Goal: Task Accomplishment & Management: Manage account settings

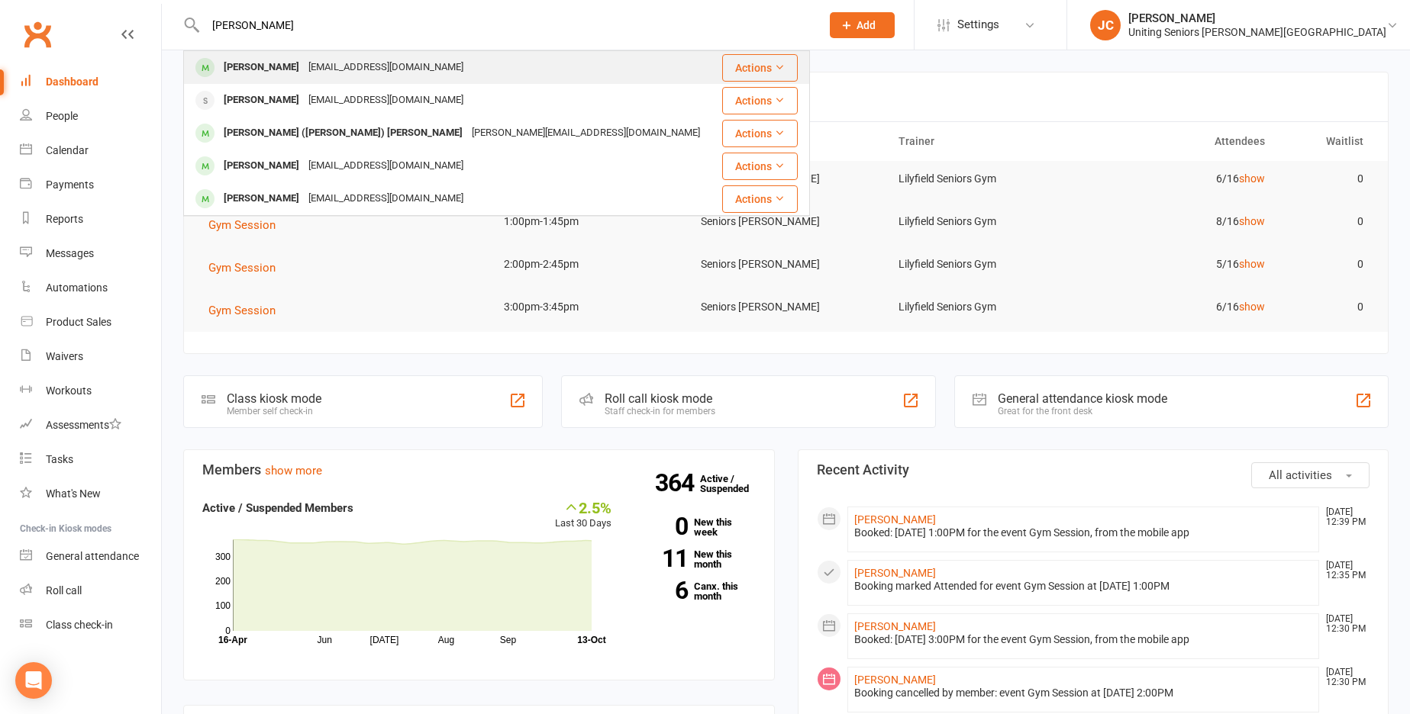
type input "[PERSON_NAME]"
click at [304, 66] on div "[EMAIL_ADDRESS][DOMAIN_NAME]" at bounding box center [386, 67] width 164 height 22
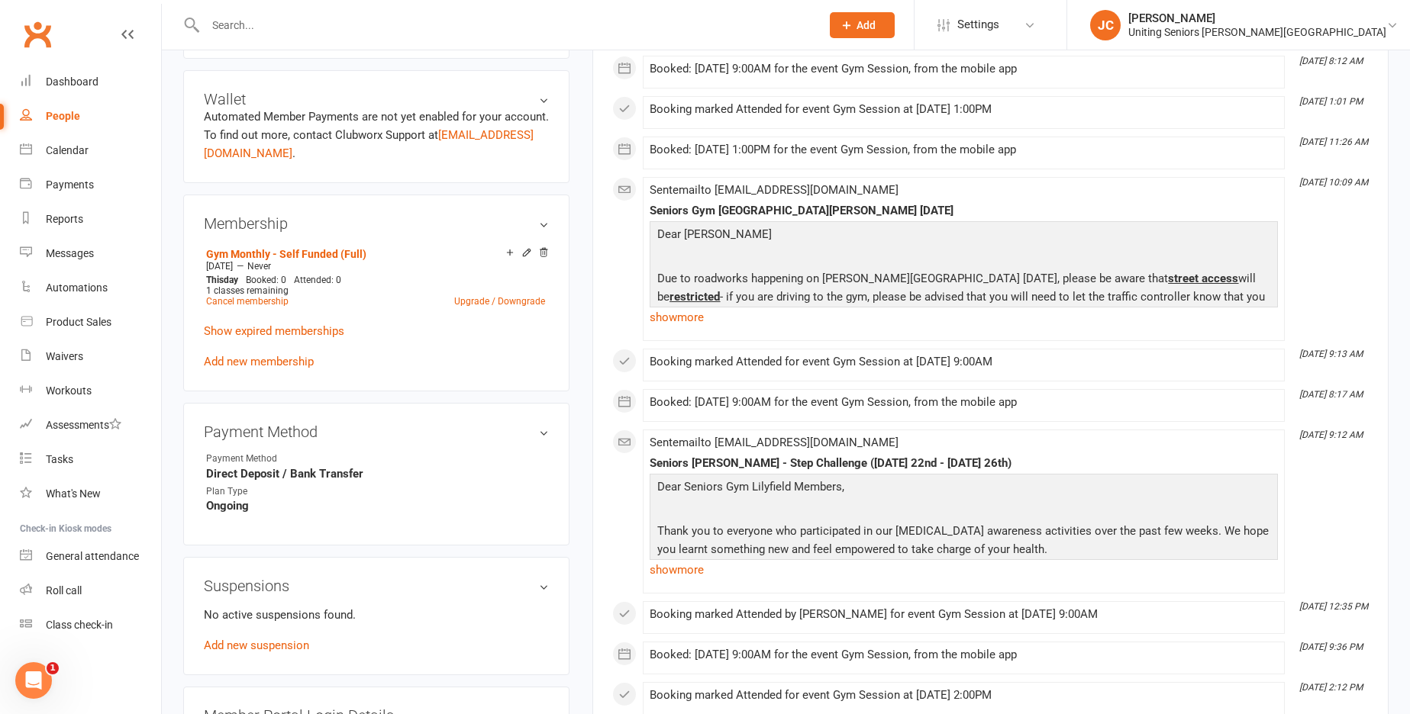
scroll to position [763, 0]
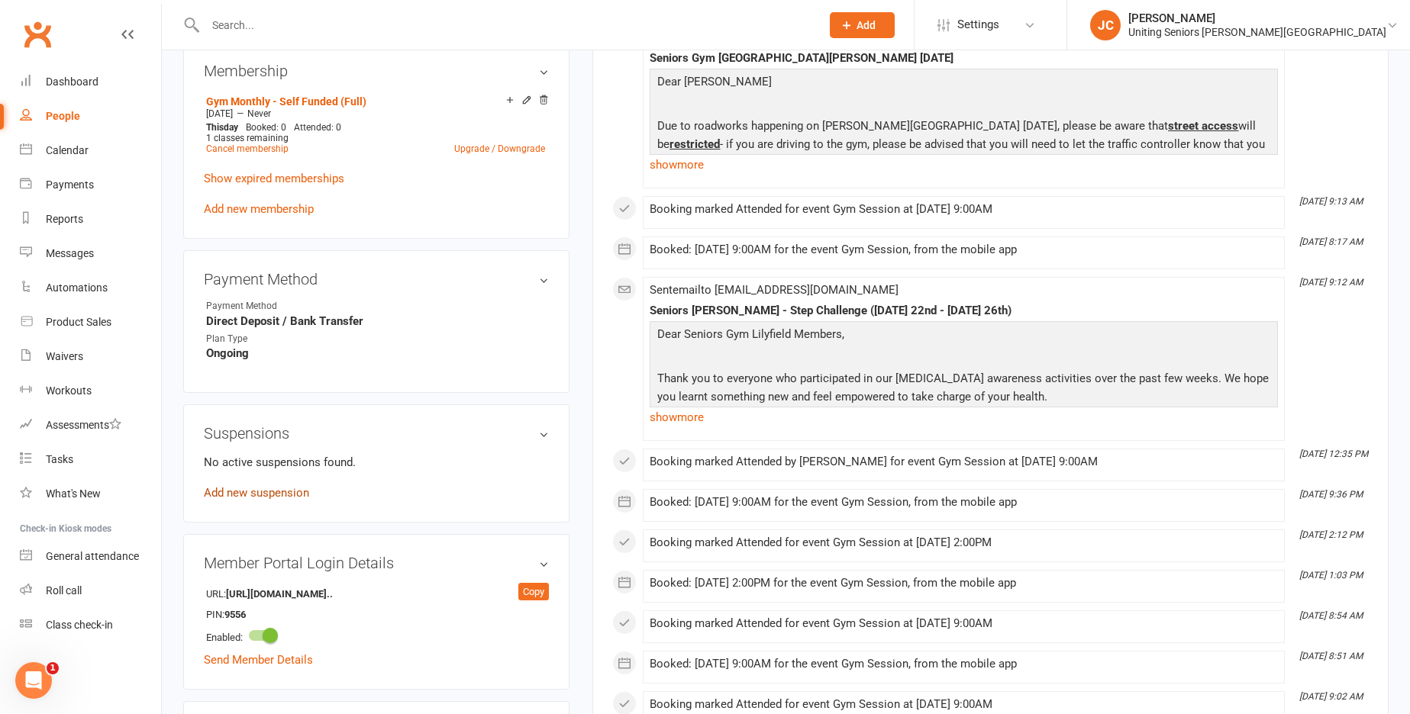
click at [262, 495] on link "Add new suspension" at bounding box center [256, 493] width 105 height 14
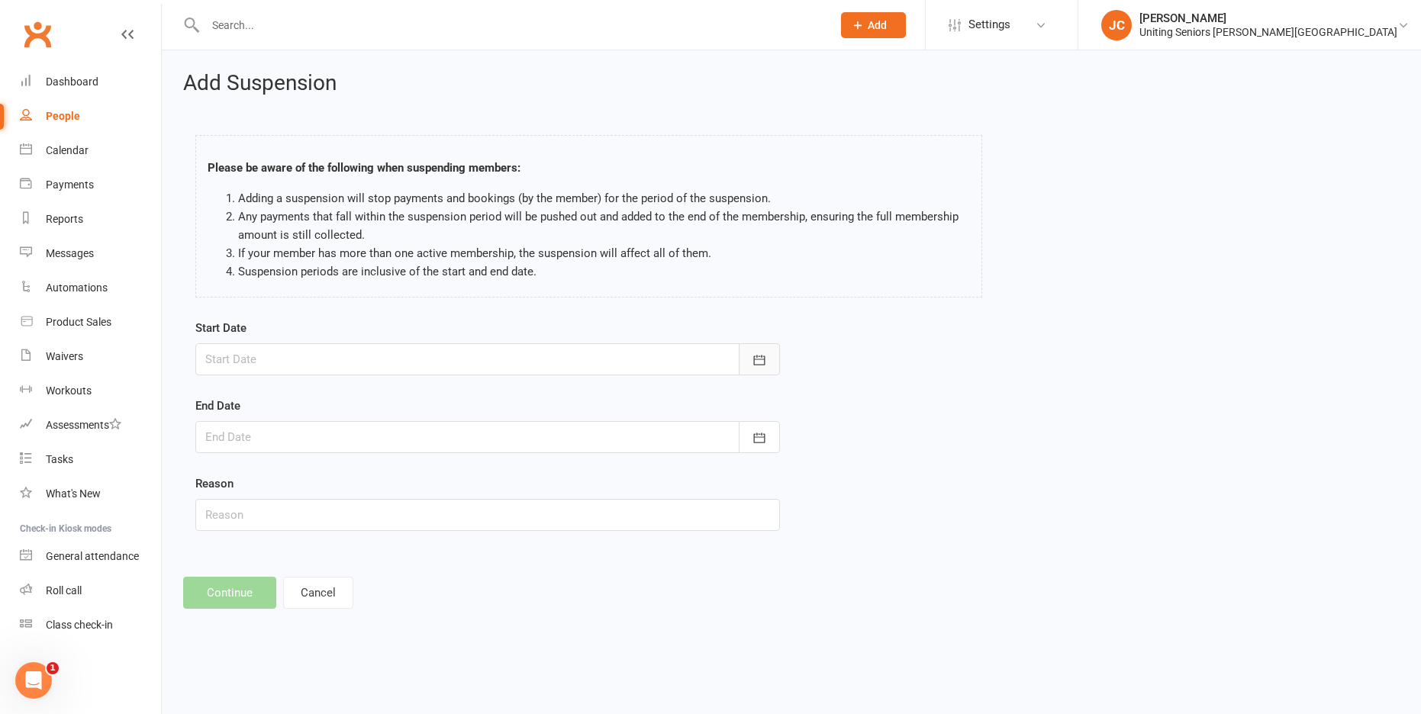
click at [750, 349] on button "button" at bounding box center [759, 359] width 41 height 32
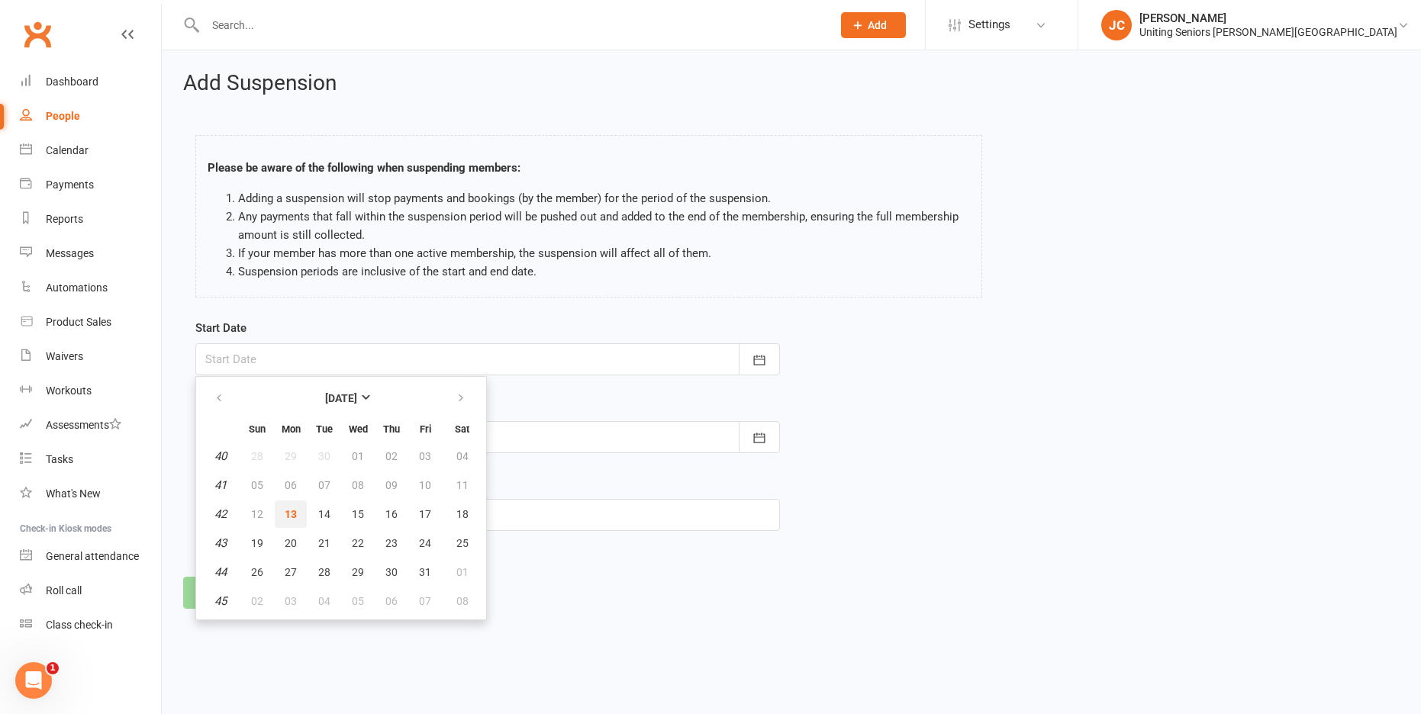
click at [298, 513] on button "13" at bounding box center [291, 514] width 32 height 27
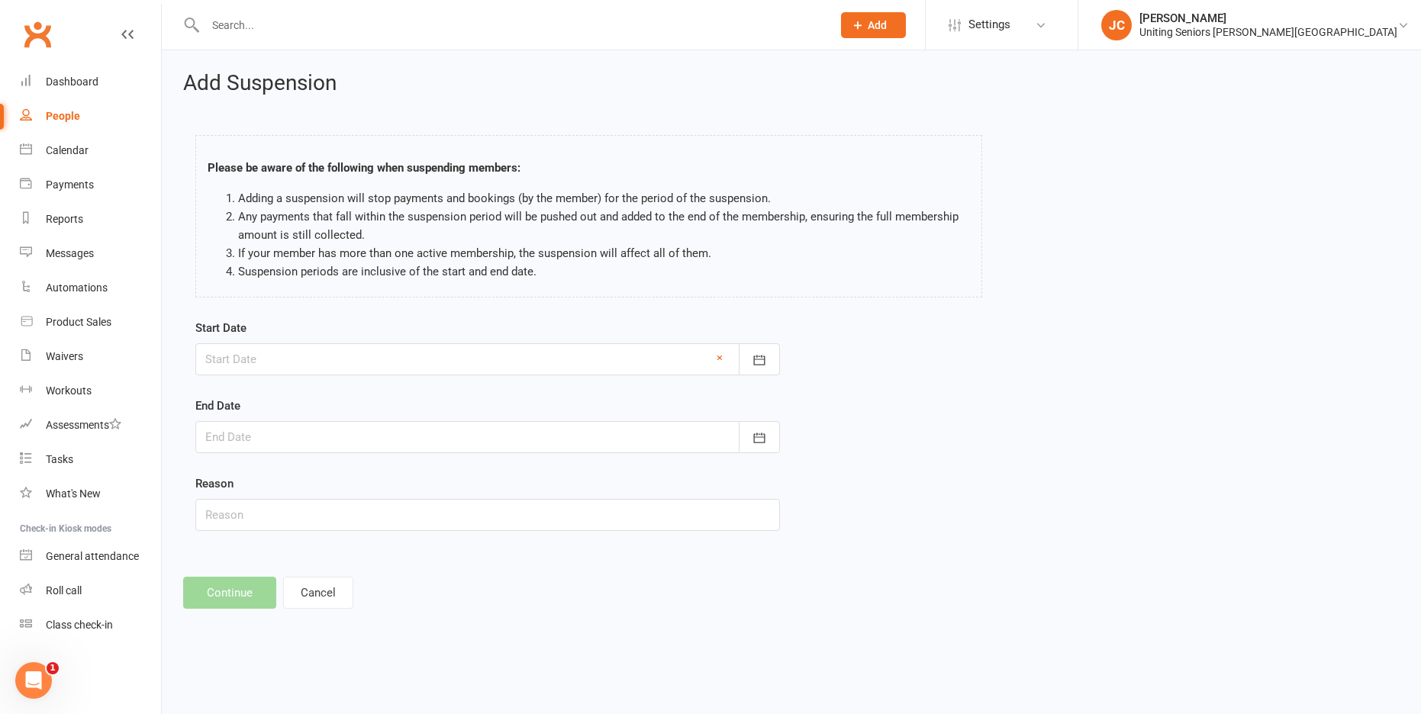
type input "[DATE]"
click at [767, 433] on button "button" at bounding box center [759, 437] width 41 height 32
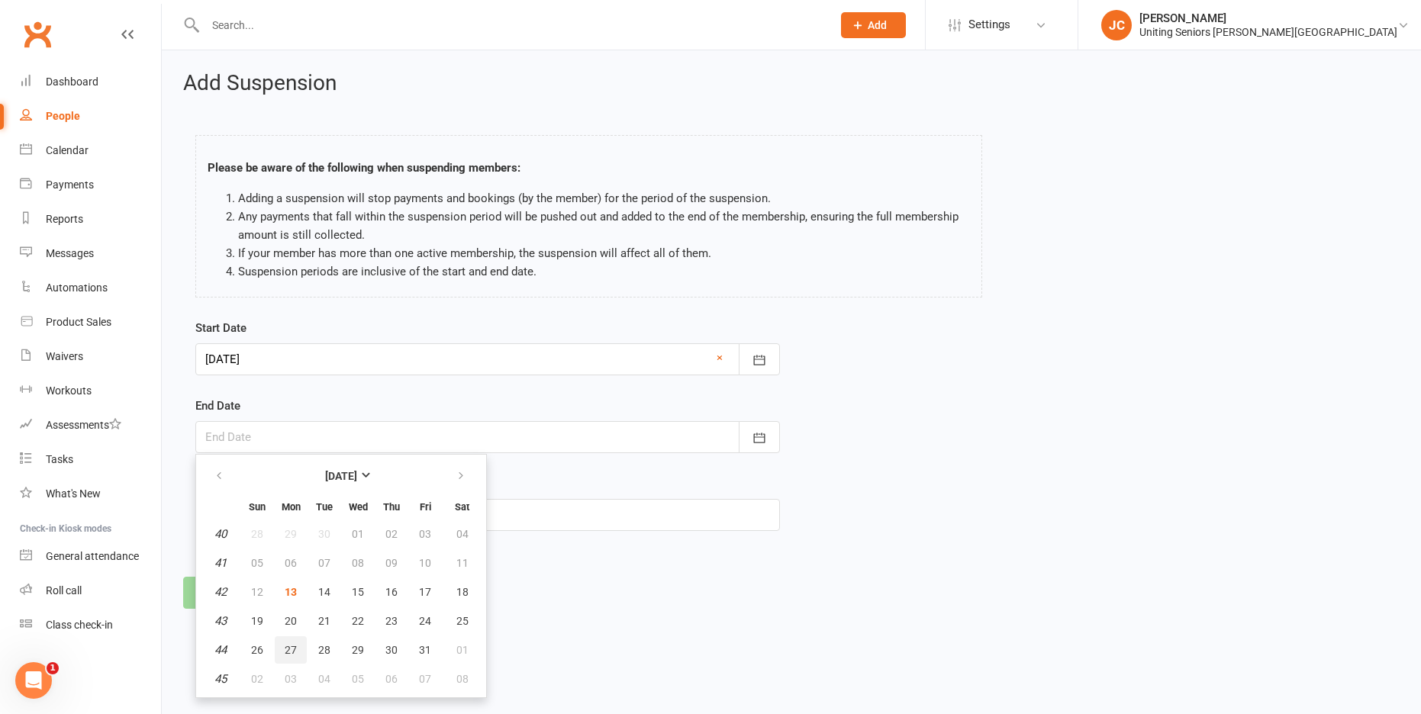
click at [292, 646] on span "27" at bounding box center [291, 650] width 12 height 12
type input "[DATE]"
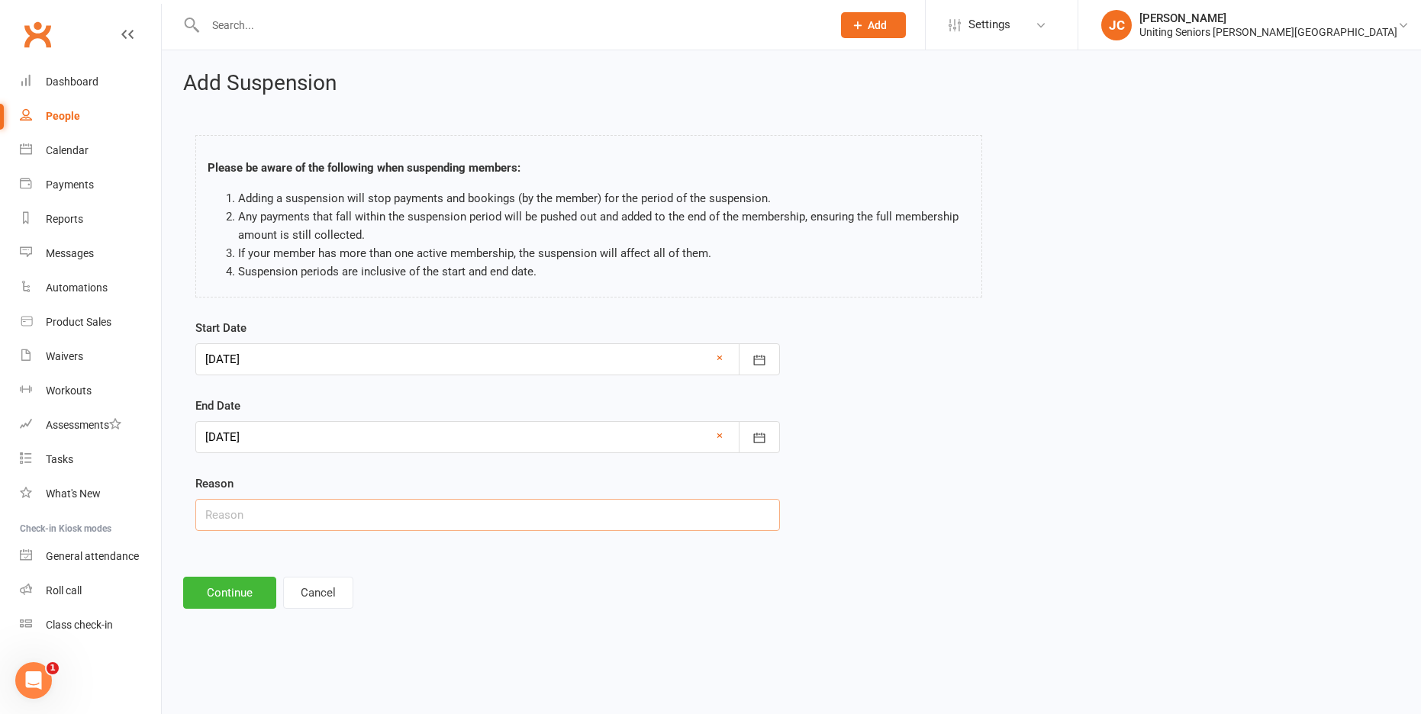
click at [272, 520] on input "text" at bounding box center [487, 515] width 585 height 32
type input "injury / holiday"
click at [252, 598] on button "Continue" at bounding box center [229, 593] width 93 height 32
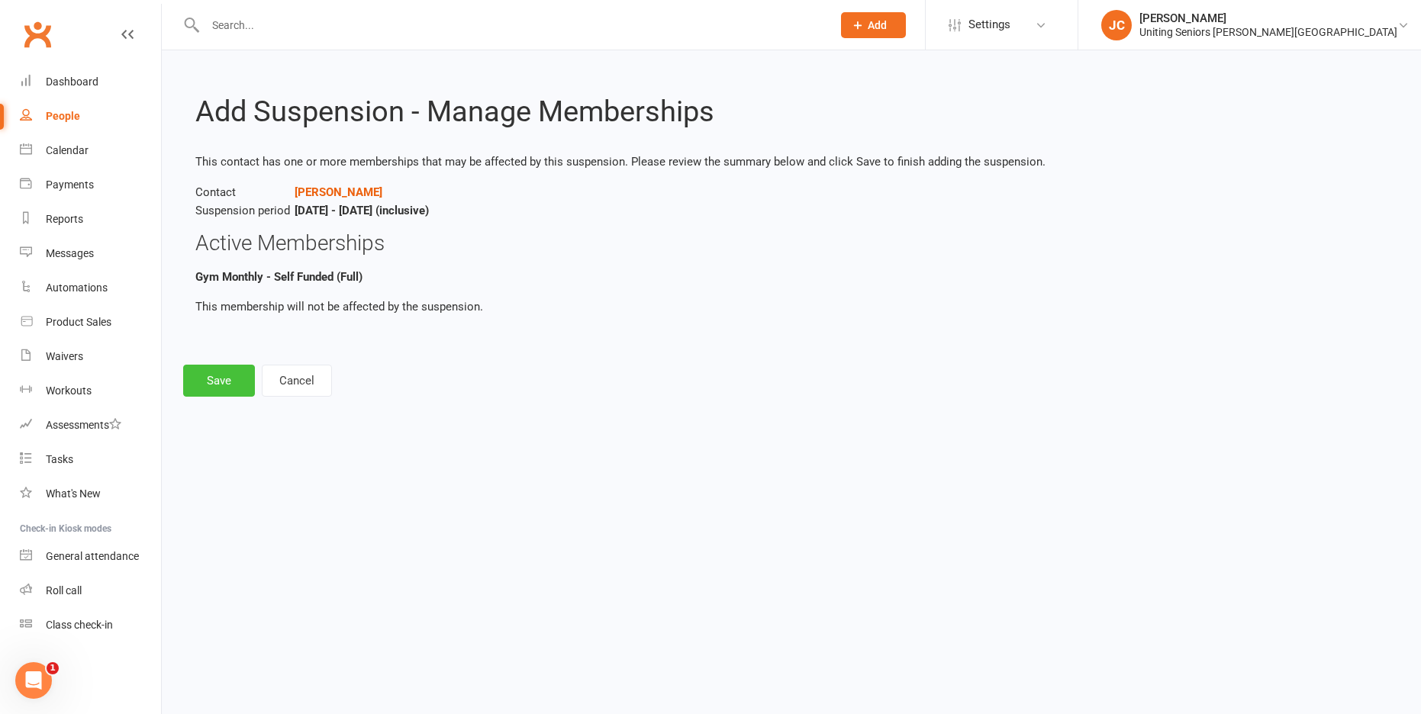
click at [237, 386] on button "Save" at bounding box center [219, 381] width 72 height 32
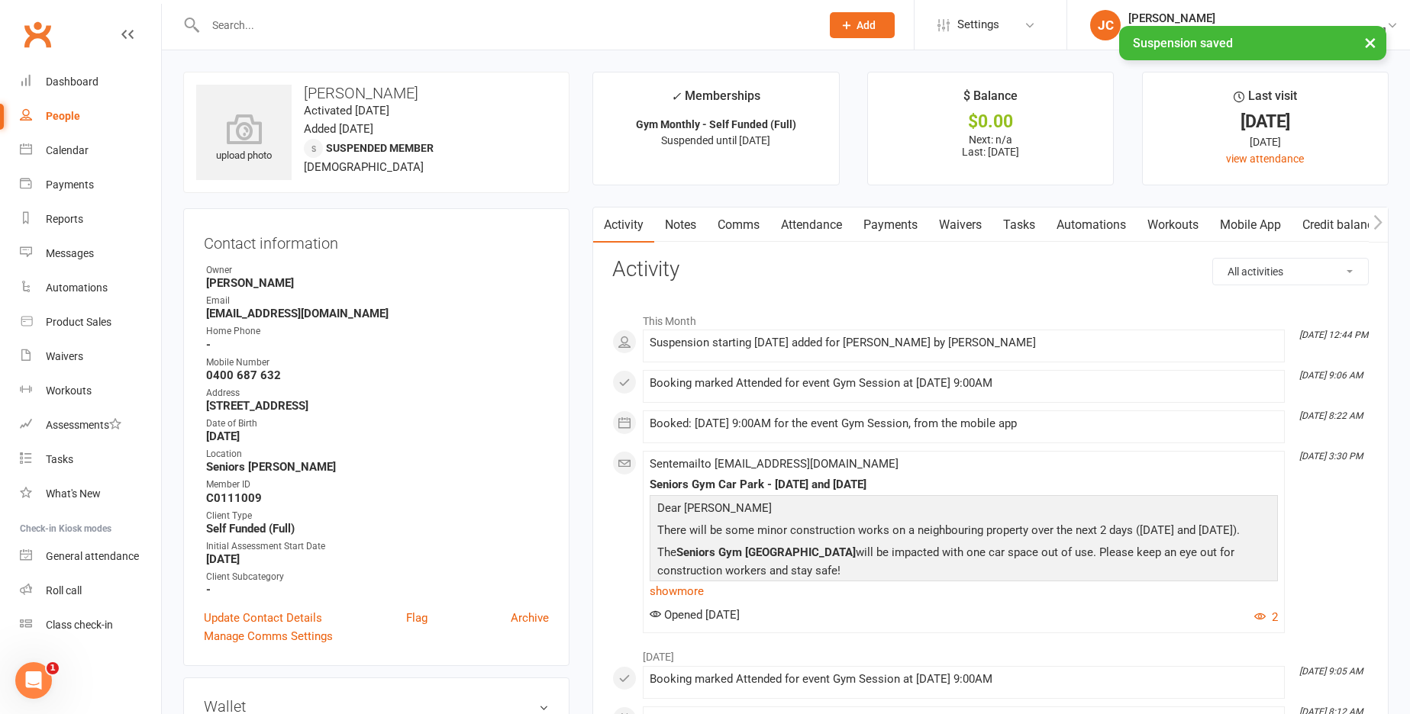
click at [78, 116] on div "People" at bounding box center [63, 116] width 34 height 12
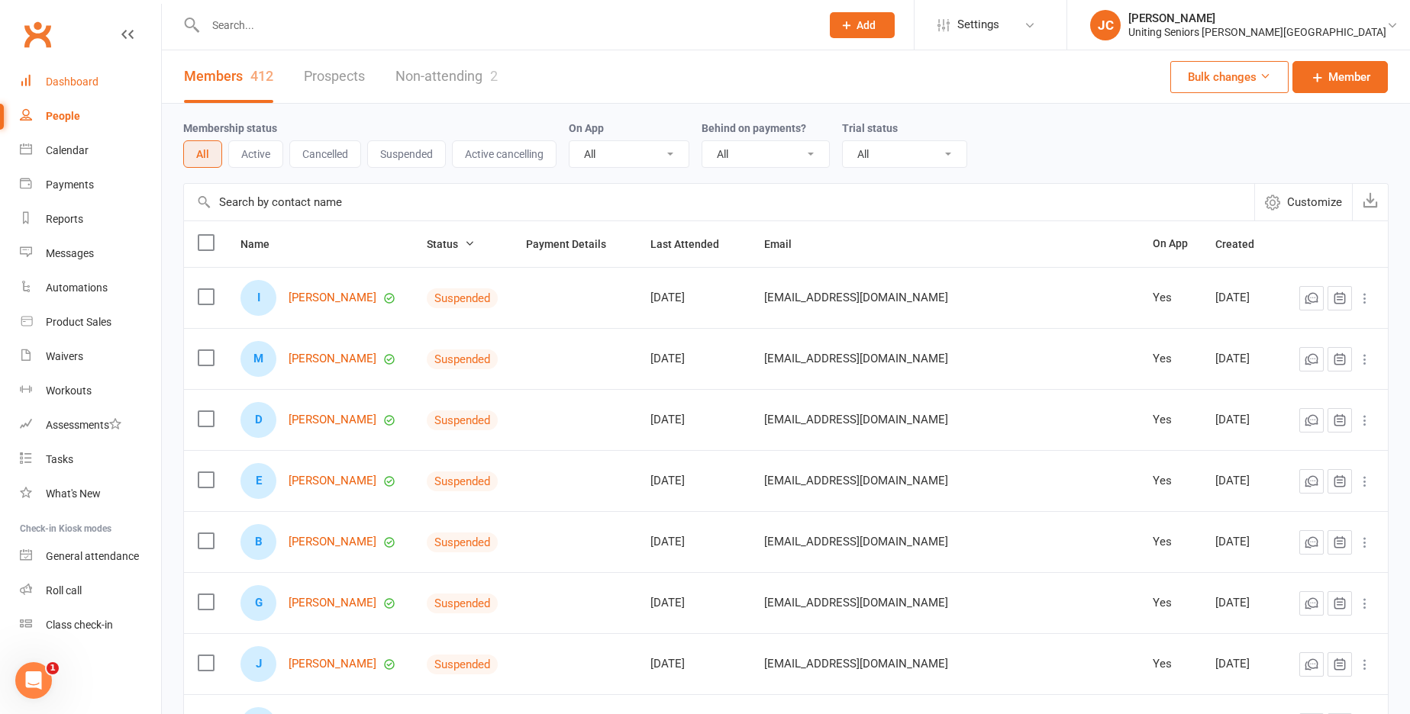
click at [68, 81] on div "Dashboard" at bounding box center [72, 82] width 53 height 12
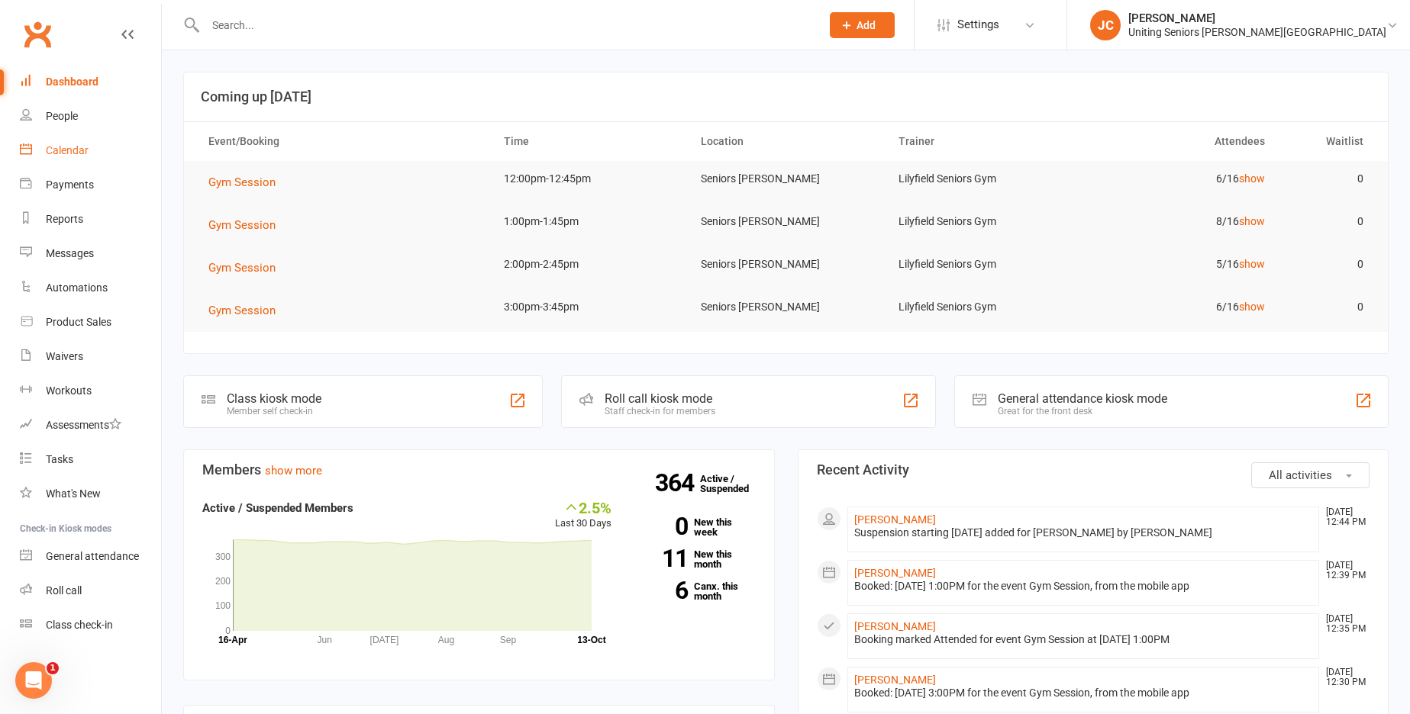
click at [69, 159] on link "Calendar" at bounding box center [90, 151] width 141 height 34
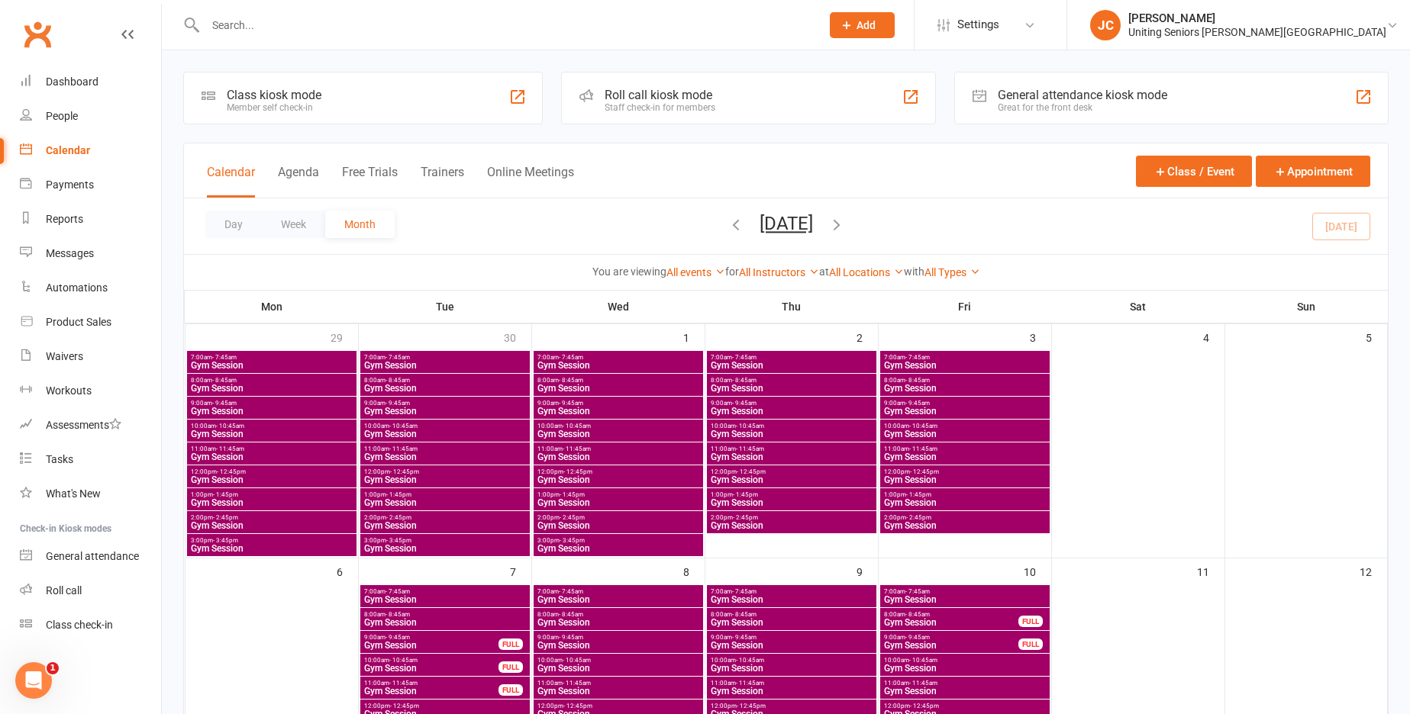
click at [279, 19] on input "text" at bounding box center [505, 25] width 609 height 21
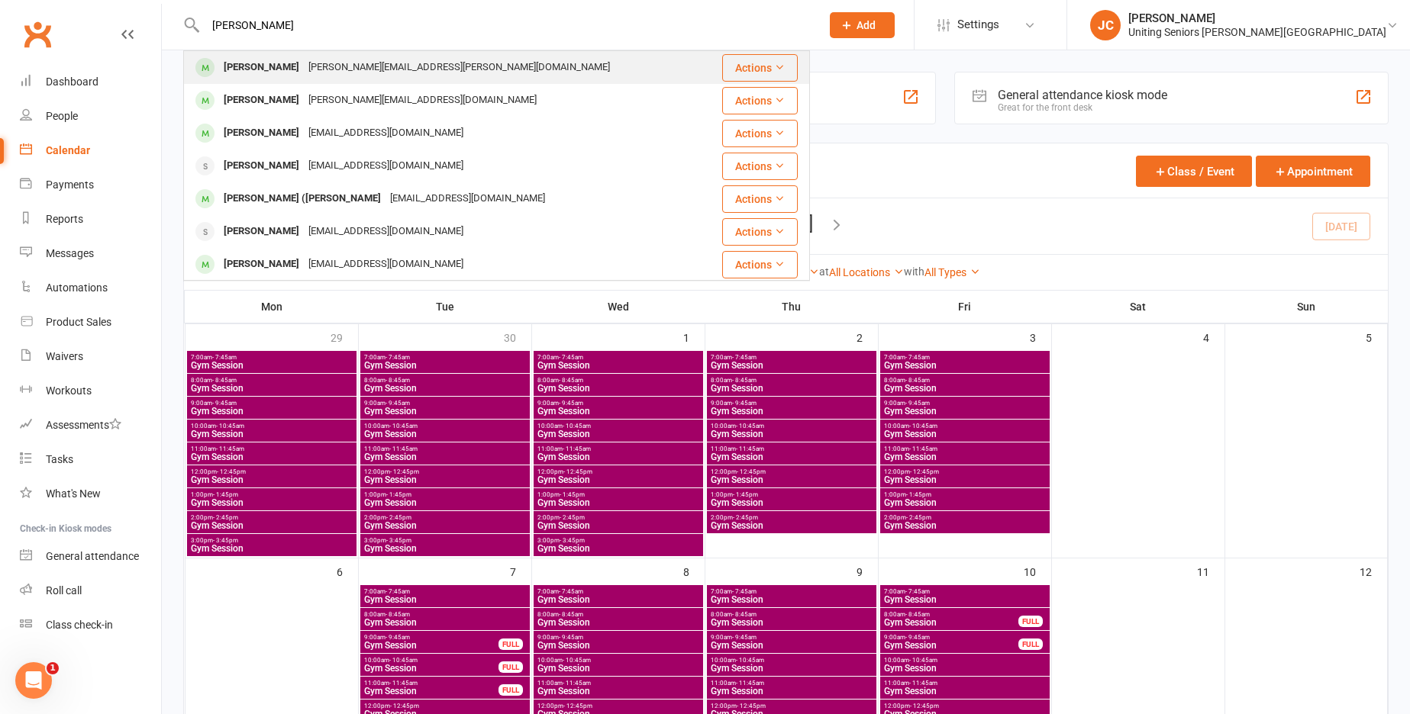
type input "[PERSON_NAME]"
click at [289, 66] on div "[PERSON_NAME]" at bounding box center [261, 67] width 85 height 22
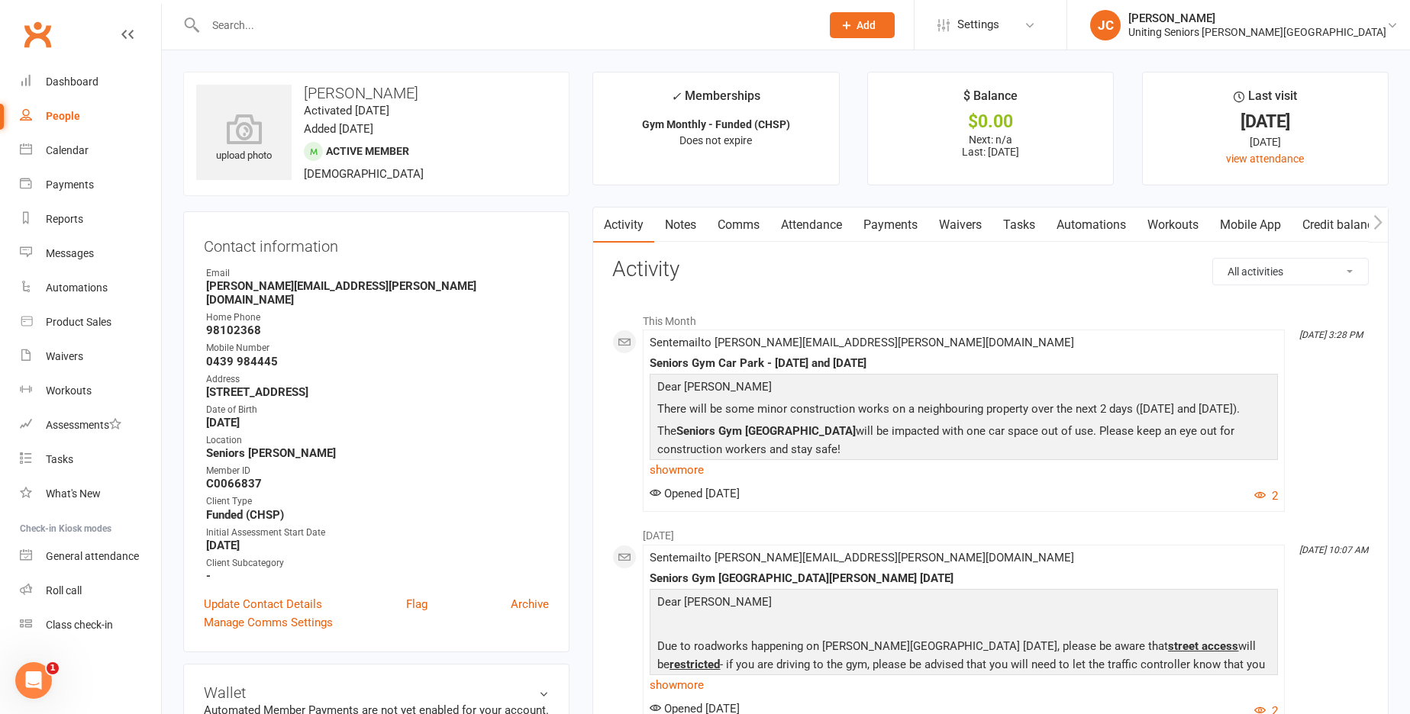
click at [810, 216] on link "Attendance" at bounding box center [811, 225] width 82 height 35
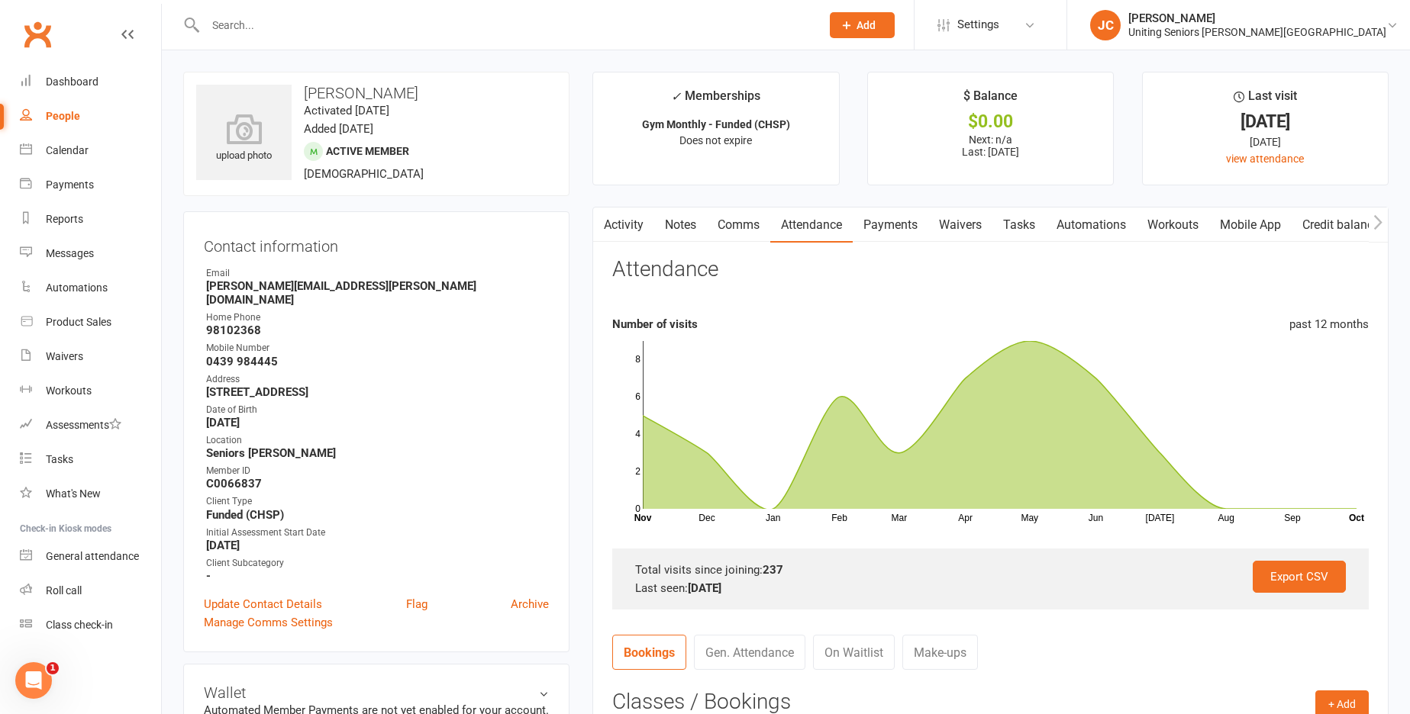
scroll to position [76, 0]
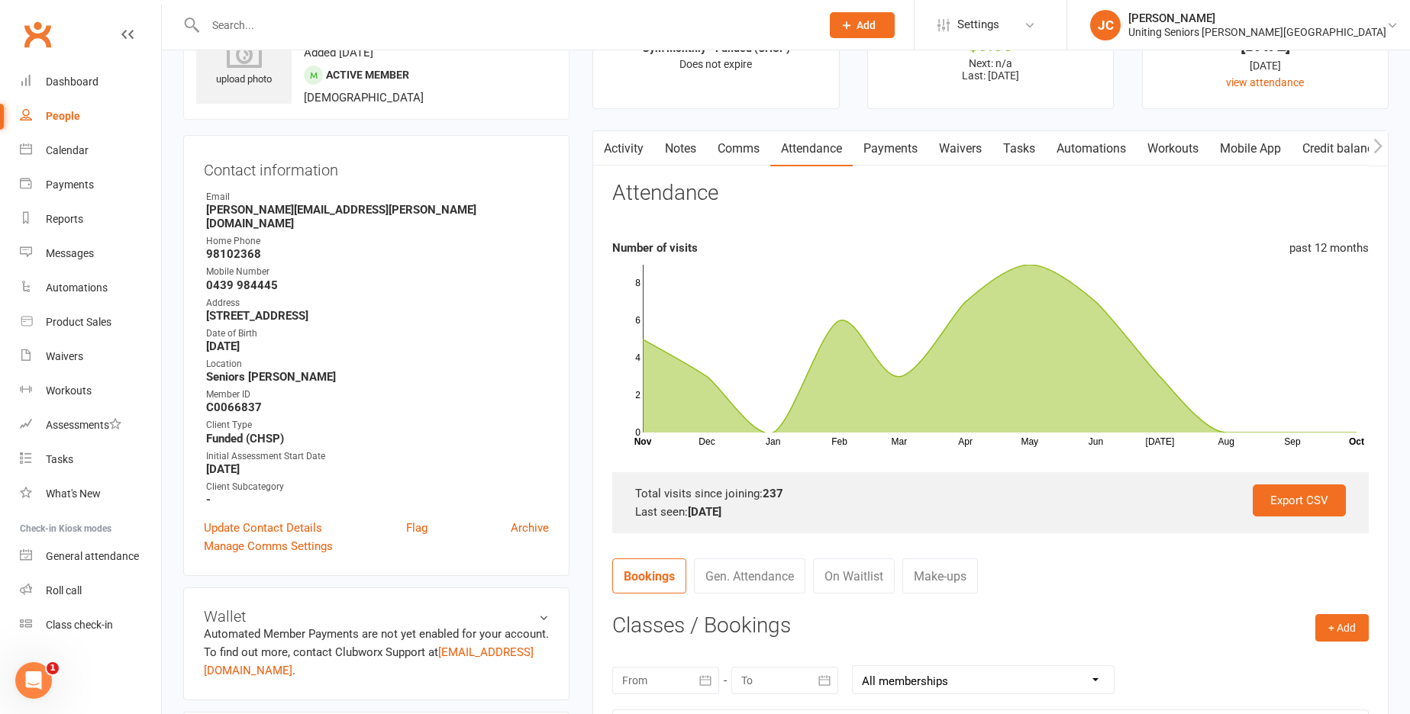
click at [230, 21] on input "text" at bounding box center [505, 25] width 609 height 21
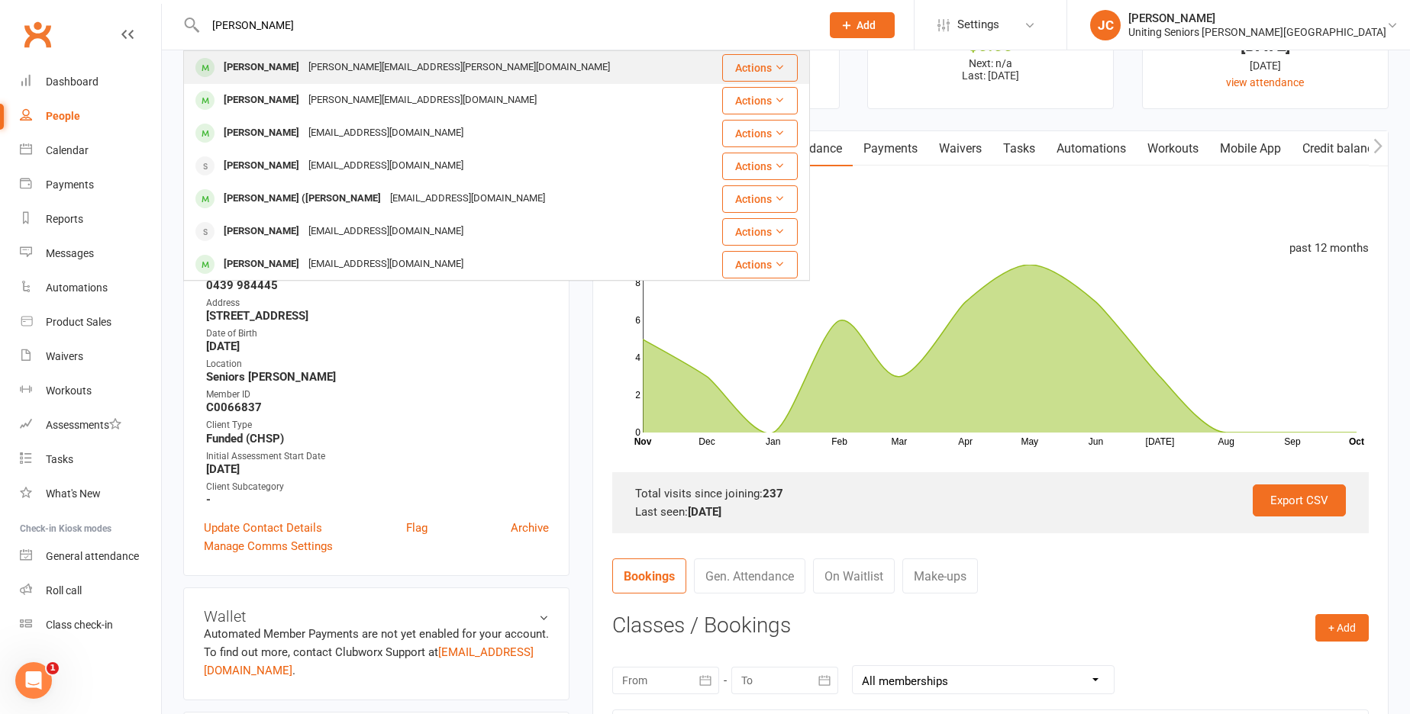
type input "[PERSON_NAME]"
click at [310, 64] on div "[PERSON_NAME][EMAIL_ADDRESS][PERSON_NAME][DOMAIN_NAME]" at bounding box center [459, 67] width 311 height 22
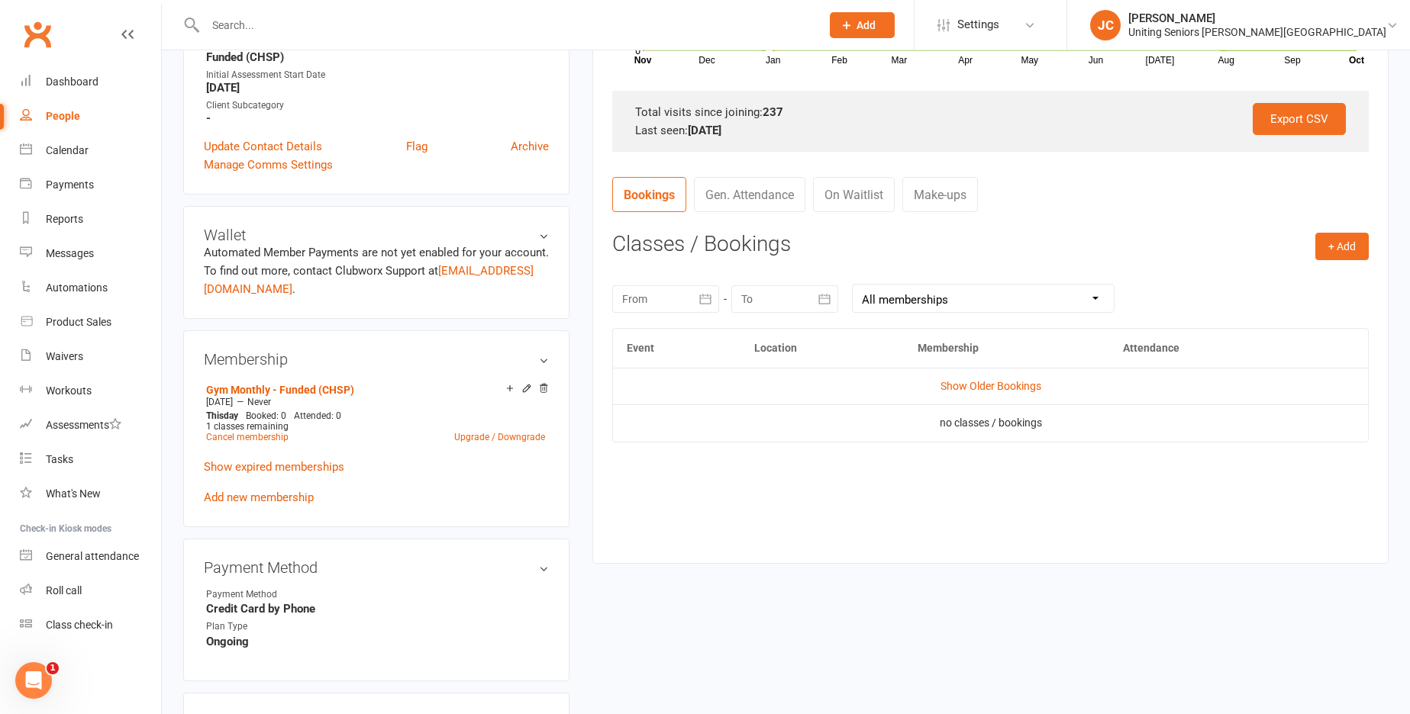
scroll to position [534, 0]
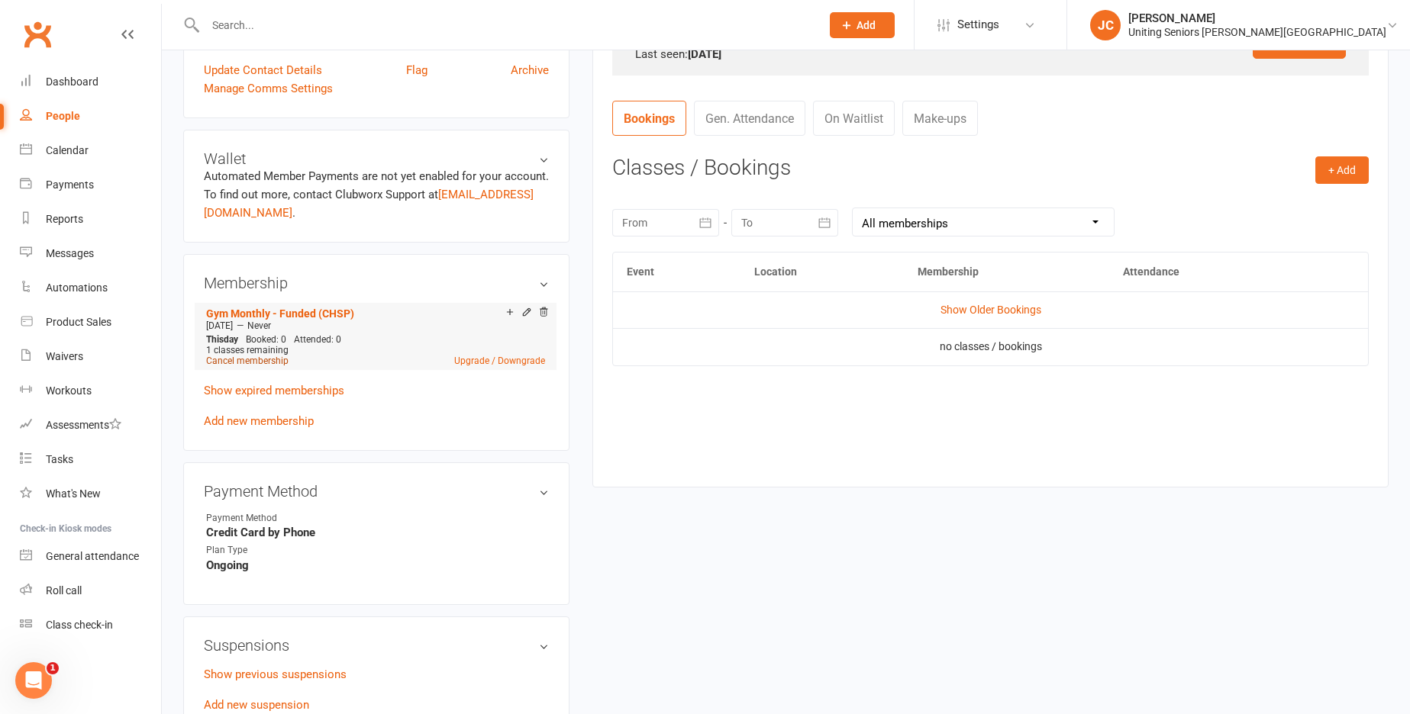
click at [250, 356] on link "Cancel membership" at bounding box center [247, 361] width 82 height 11
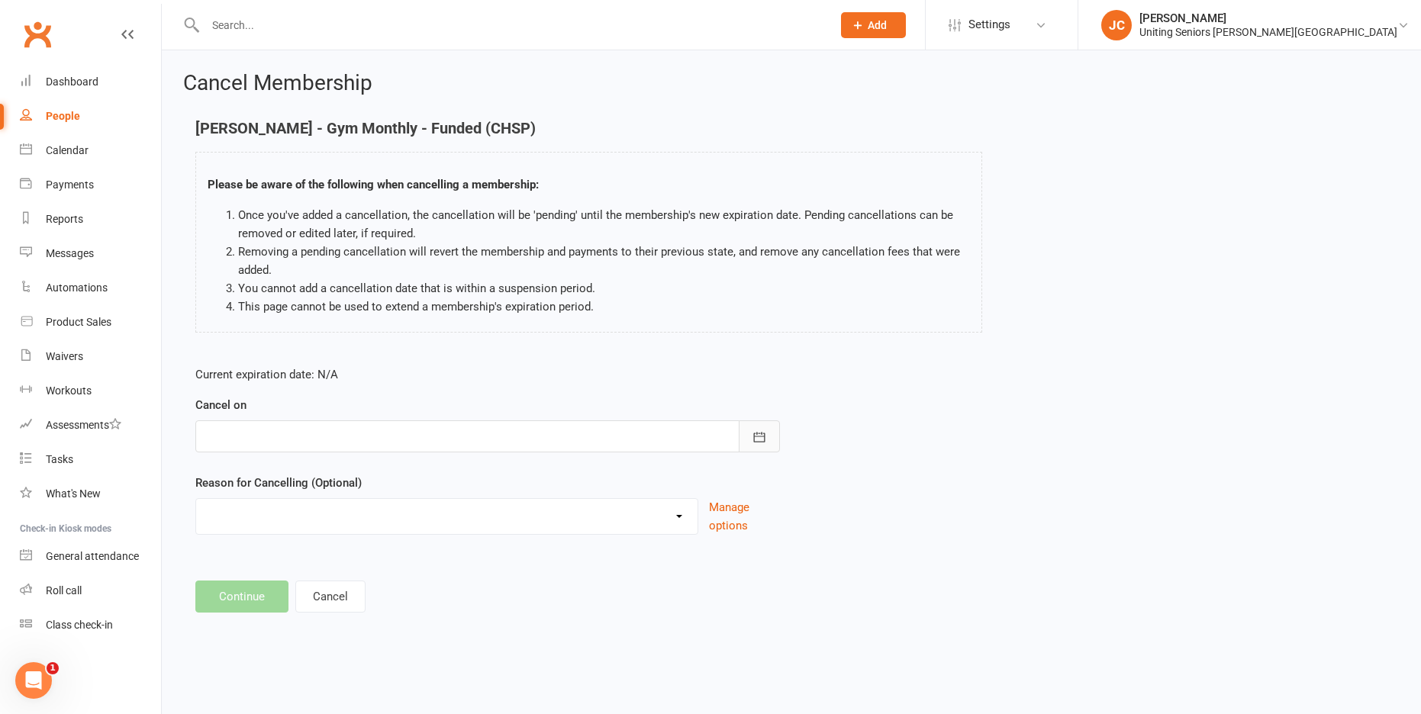
click at [762, 436] on icon "button" at bounding box center [759, 437] width 15 height 15
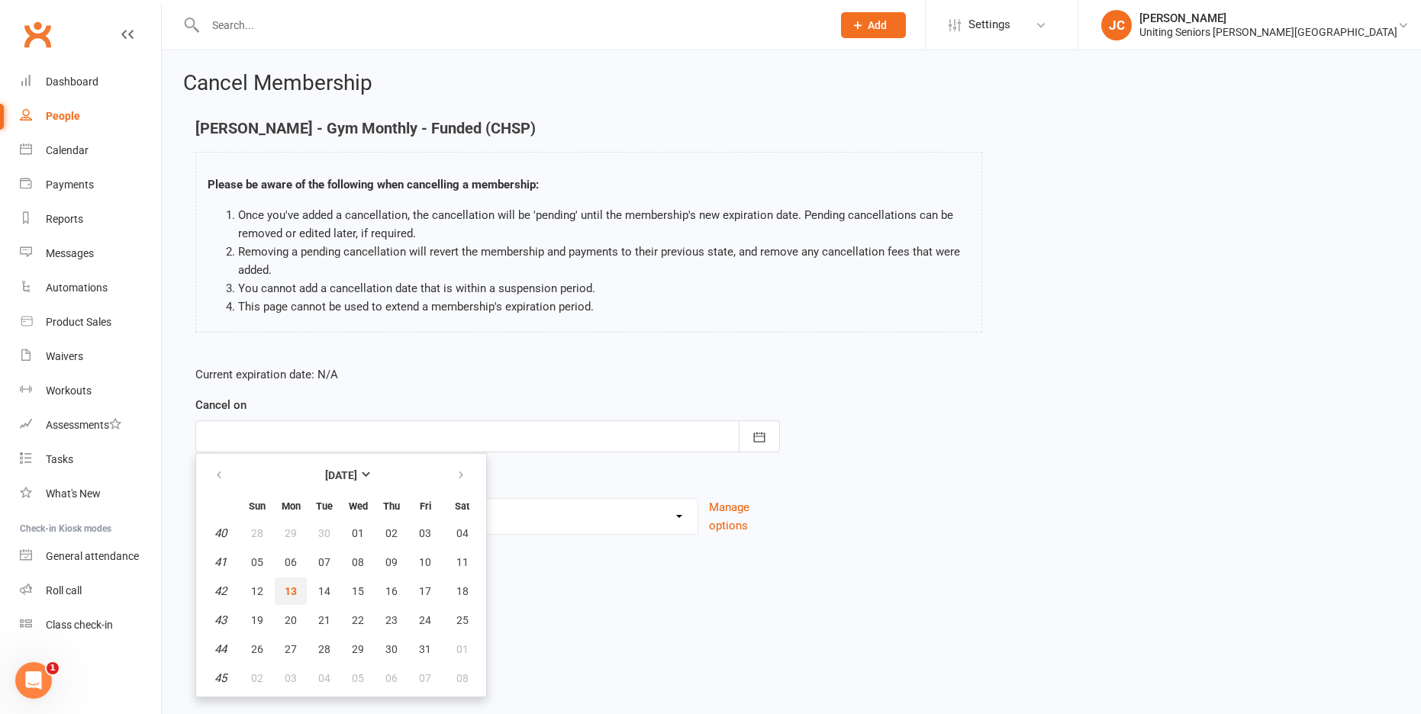
click at [285, 595] on span "13" at bounding box center [291, 591] width 12 height 12
type input "[DATE]"
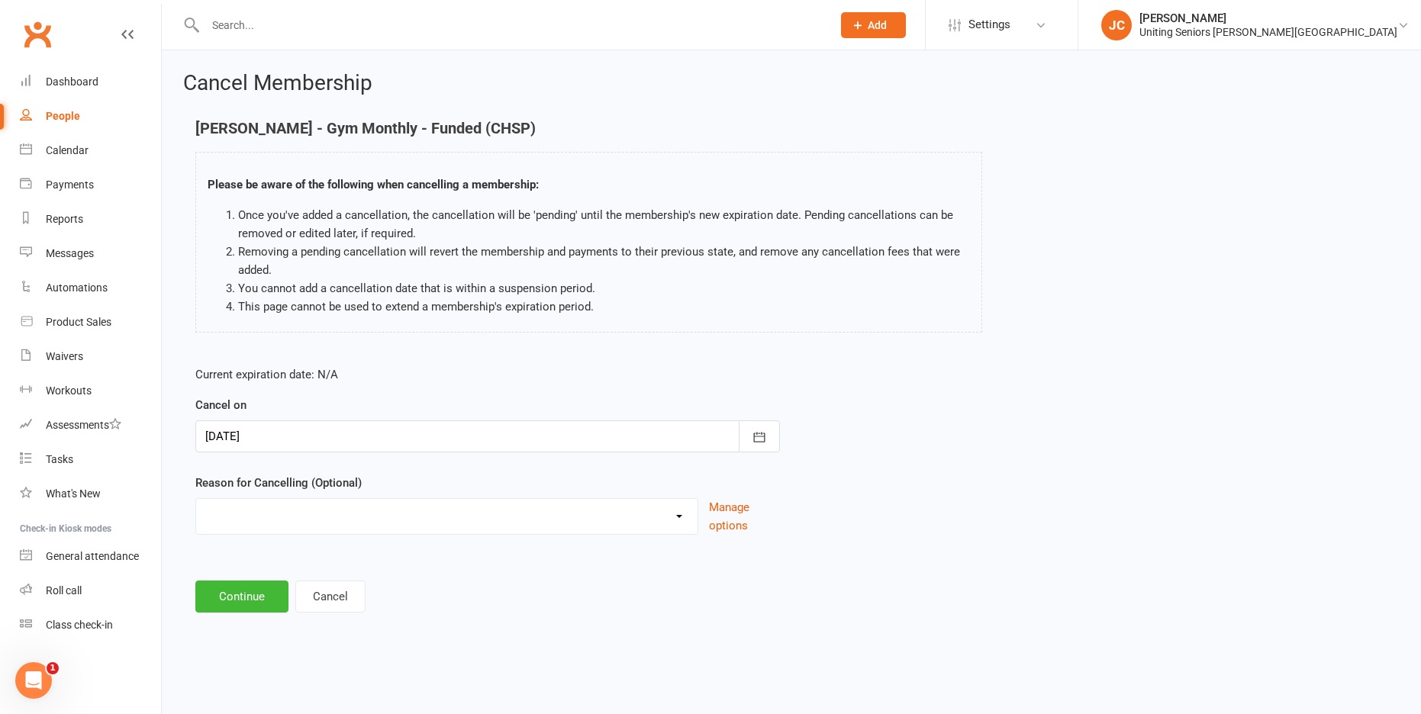
click at [400, 514] on select "Discharged End 10VP Health Holiday Injury Moving to HCP other Transition to CHS…" at bounding box center [446, 514] width 501 height 31
click at [724, 249] on li "Removing a pending cancellation will revert the membership and payments to thei…" at bounding box center [604, 261] width 732 height 37
click at [641, 514] on select "Discharged End 10VP Health Holiday Injury Moving to HCP other Transition to CHS…" at bounding box center [446, 514] width 501 height 31
select select "6"
click at [196, 499] on select "Discharged End 10VP Health Holiday Injury Moving to HCP other Transition to CHS…" at bounding box center [446, 514] width 501 height 31
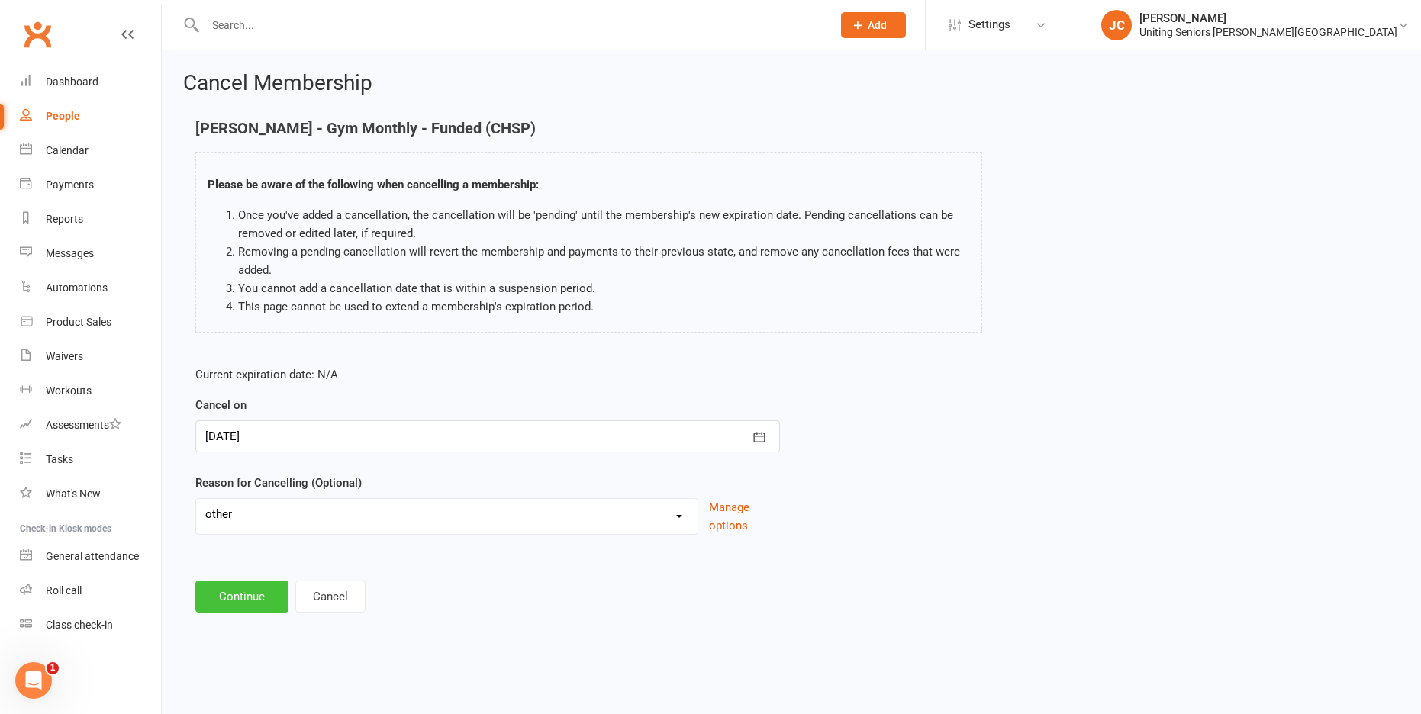
click at [255, 607] on button "Continue" at bounding box center [241, 597] width 93 height 32
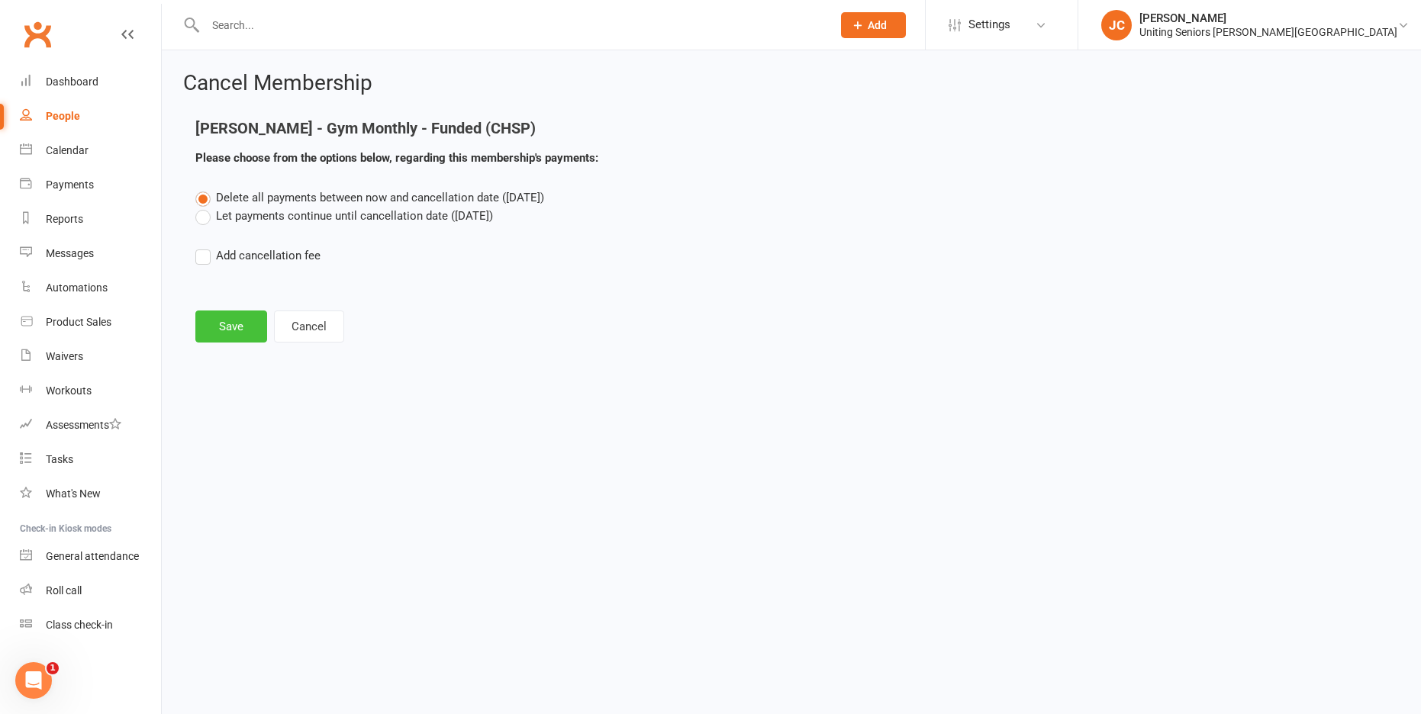
click at [230, 320] on button "Save" at bounding box center [231, 327] width 72 height 32
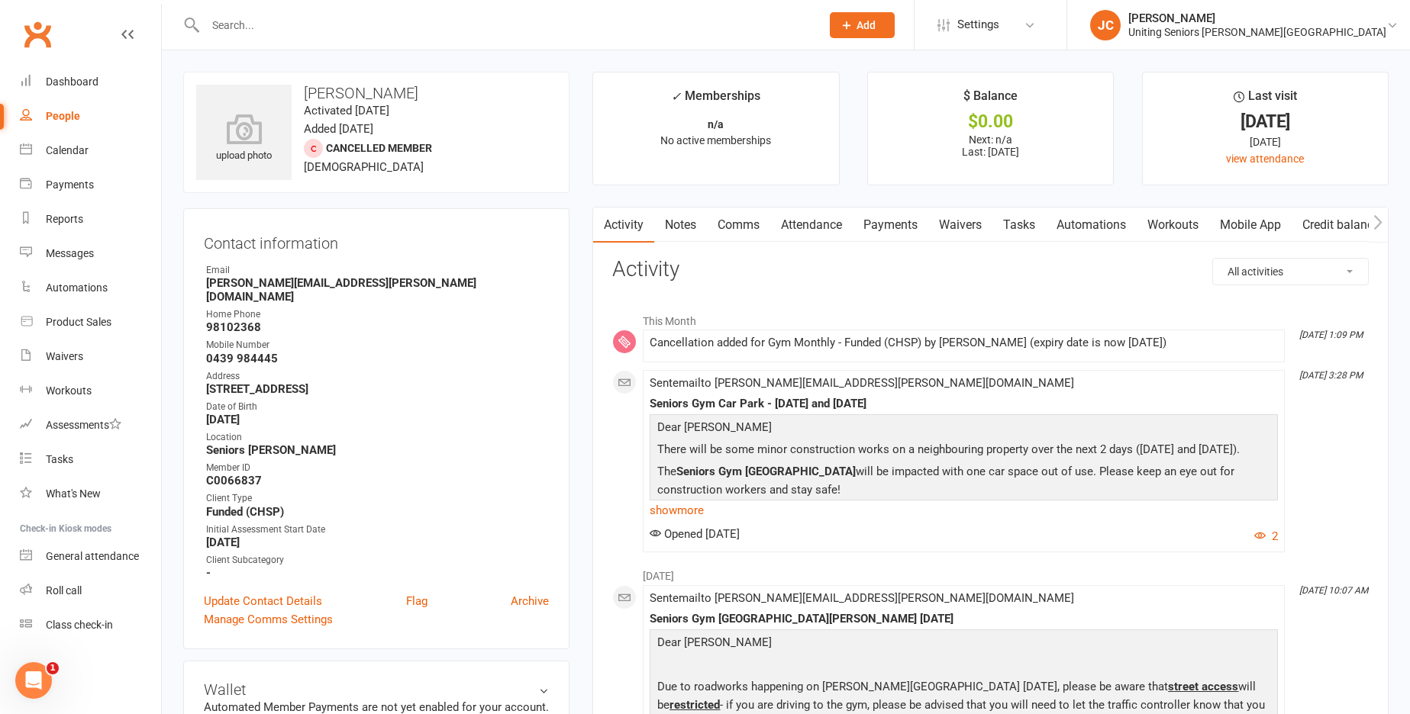
drag, startPoint x: 311, startPoint y: 40, endPoint x: 319, endPoint y: 36, distance: 8.5
click at [314, 38] on div at bounding box center [496, 25] width 627 height 50
click at [310, 30] on input "text" at bounding box center [505, 25] width 609 height 21
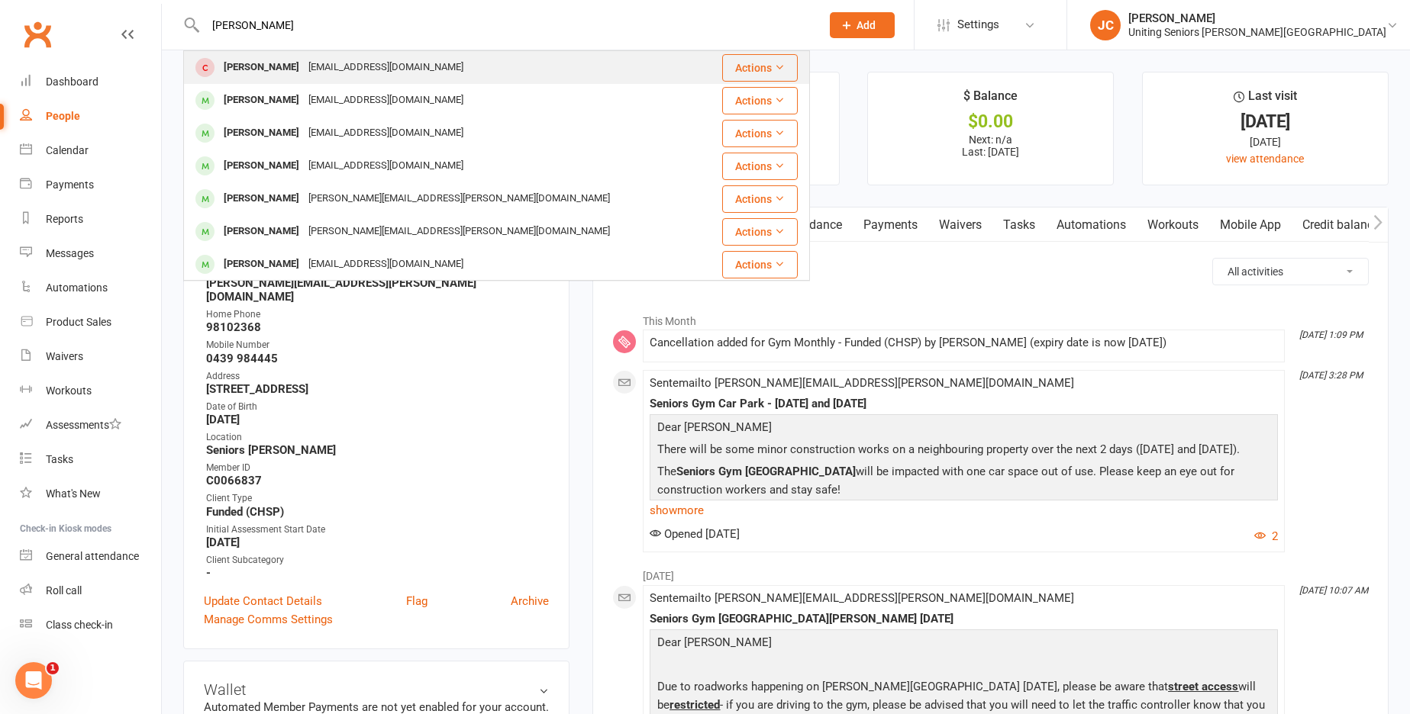
type input "[PERSON_NAME]"
click at [309, 61] on div "[EMAIL_ADDRESS][DOMAIN_NAME]" at bounding box center [386, 67] width 164 height 22
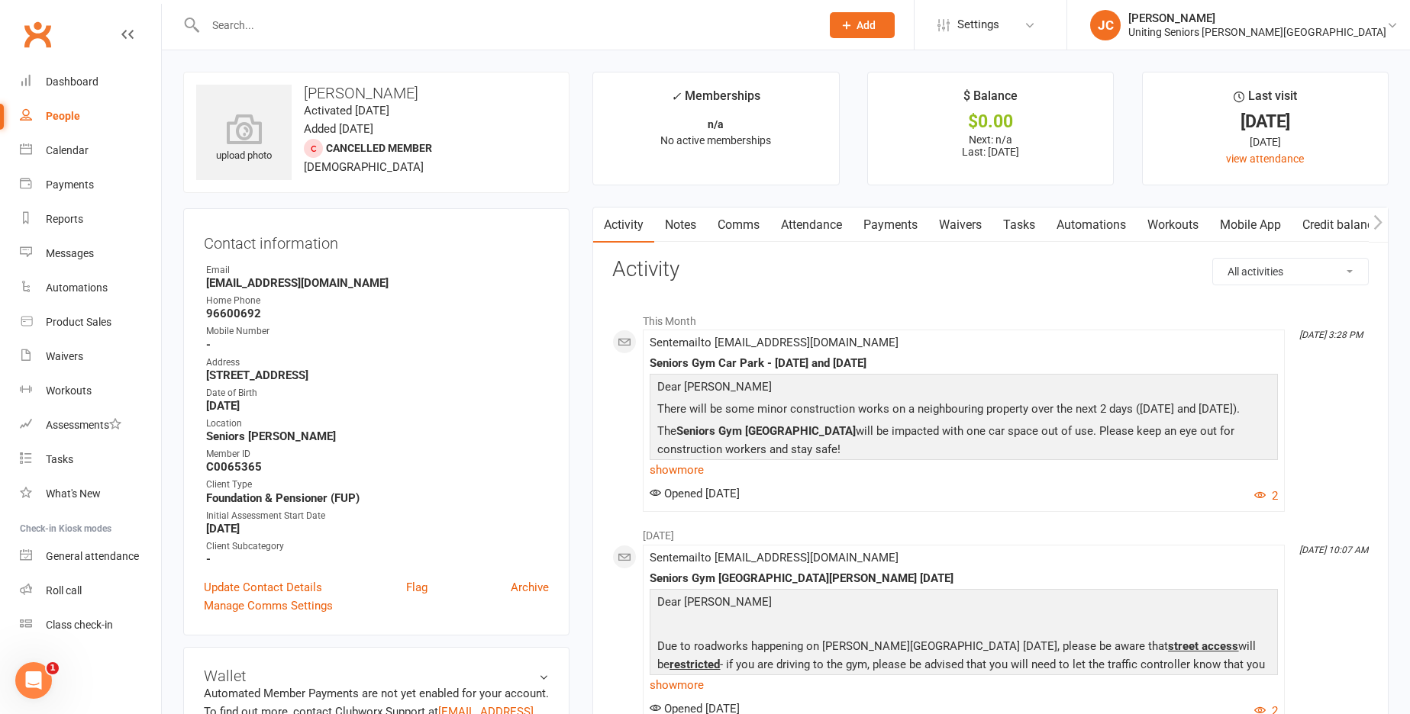
click at [833, 224] on link "Attendance" at bounding box center [811, 225] width 82 height 35
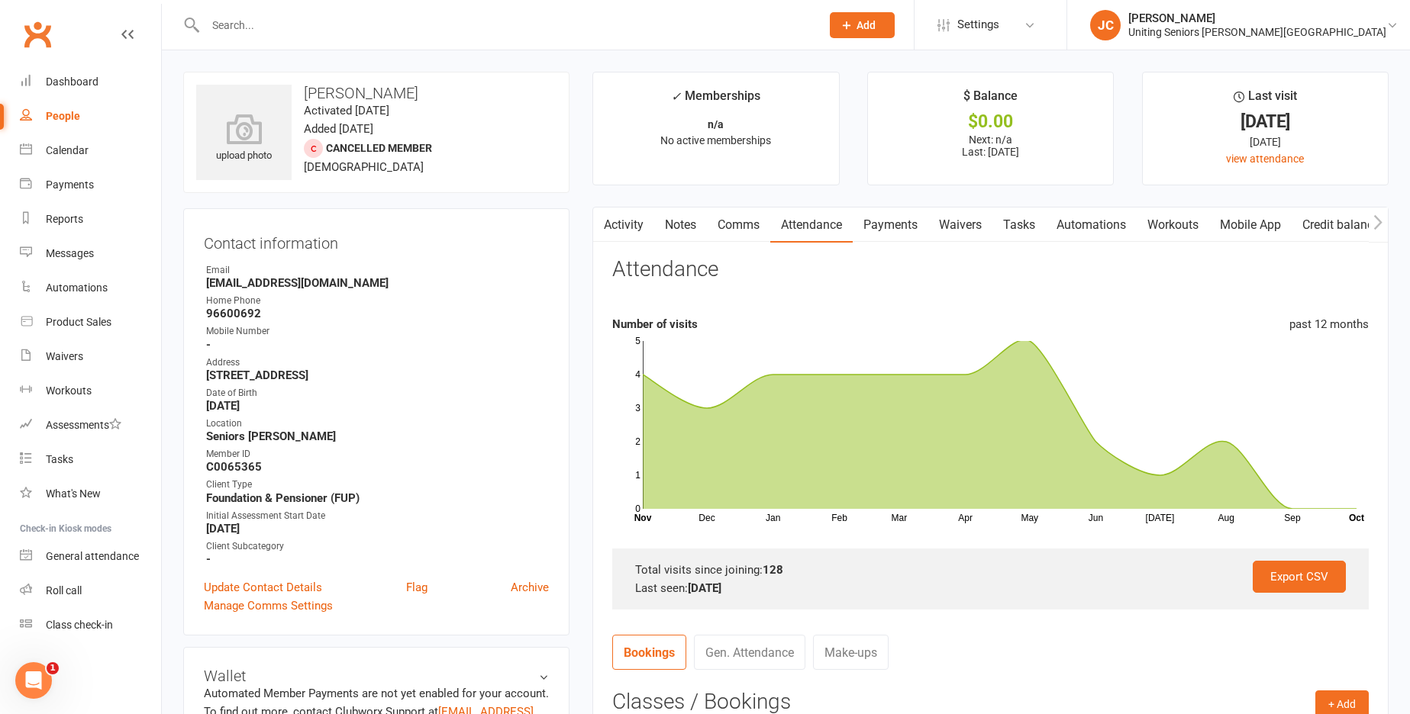
click at [325, 23] on input "text" at bounding box center [505, 25] width 609 height 21
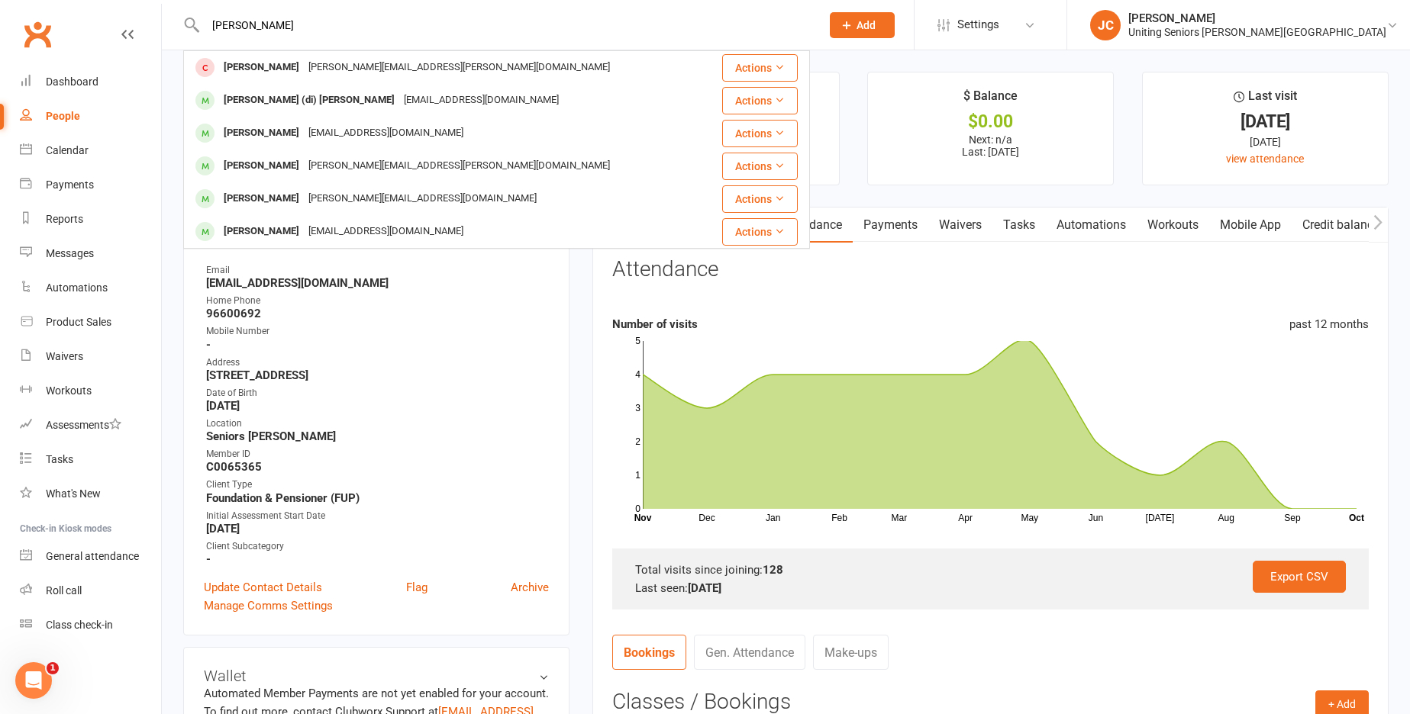
type input "[PERSON_NAME]"
